Goal: Navigation & Orientation: Find specific page/section

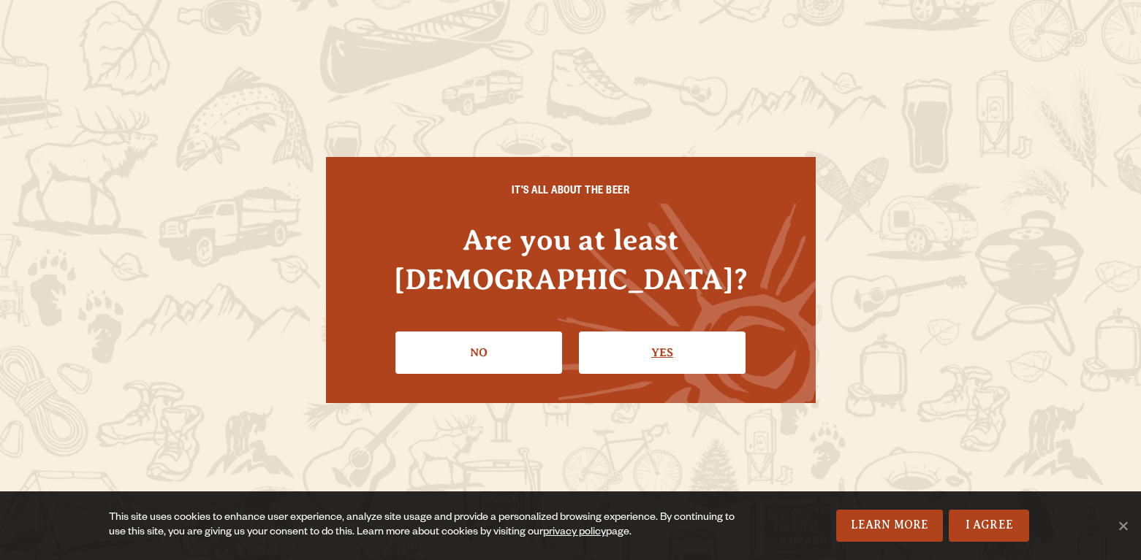
click at [655, 332] on link "Yes" at bounding box center [662, 353] width 167 height 42
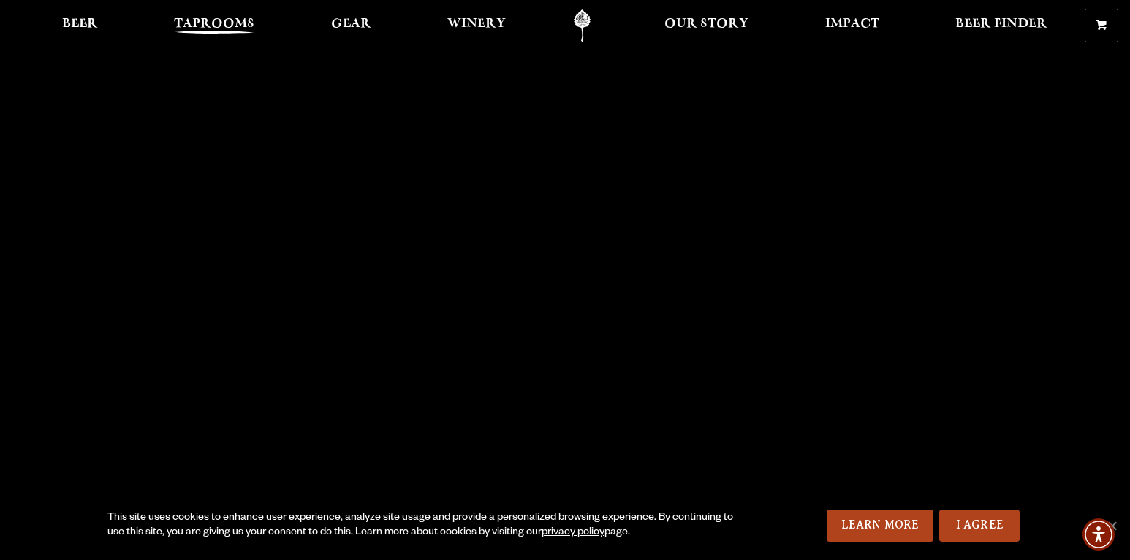
click at [222, 22] on span "Taprooms" at bounding box center [214, 24] width 80 height 12
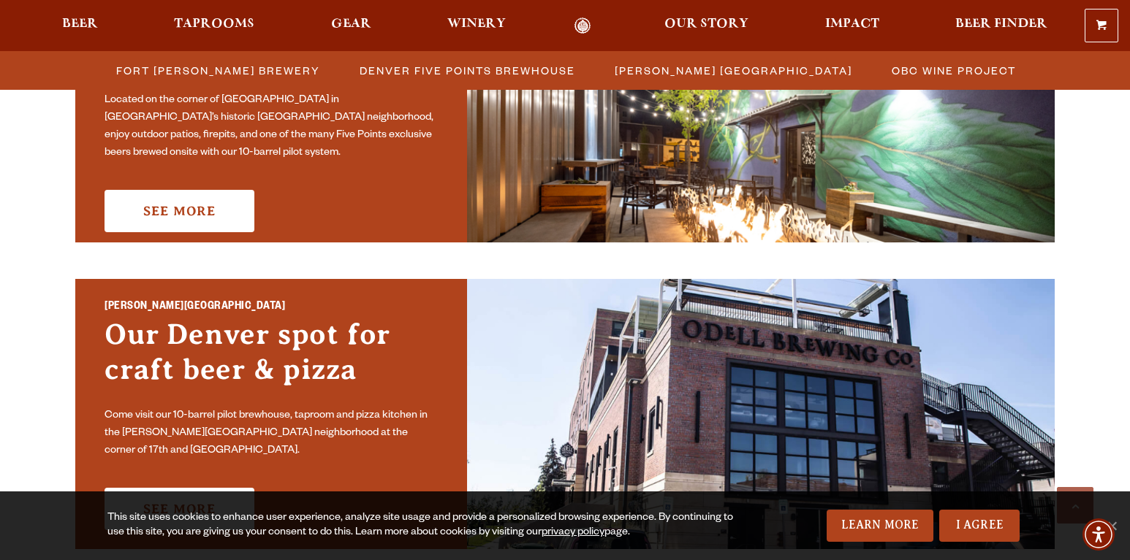
scroll to position [804, 0]
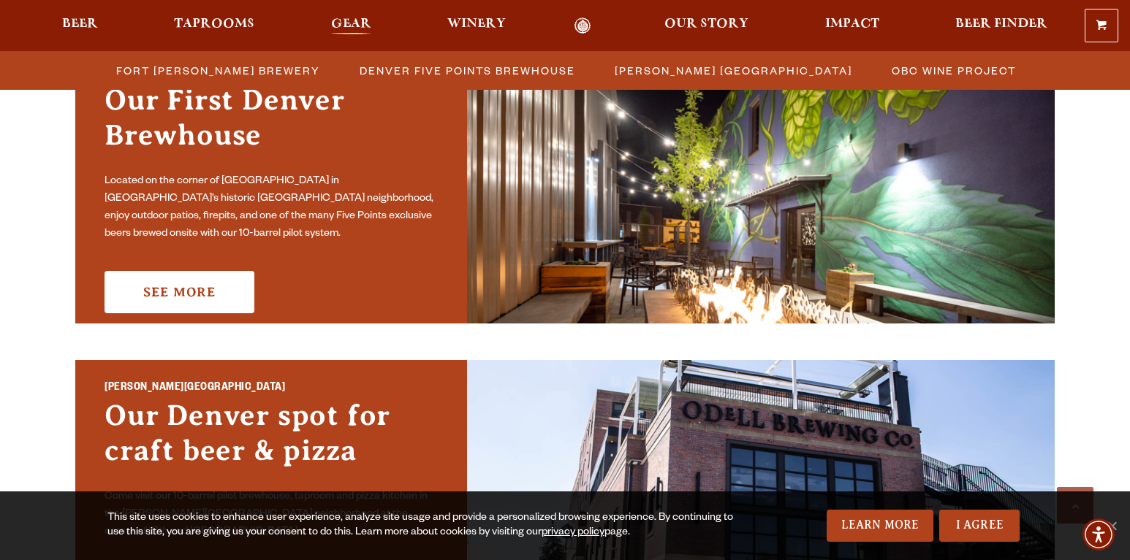
click at [346, 23] on span "Gear" at bounding box center [351, 24] width 40 height 12
